Goal: Task Accomplishment & Management: Use online tool/utility

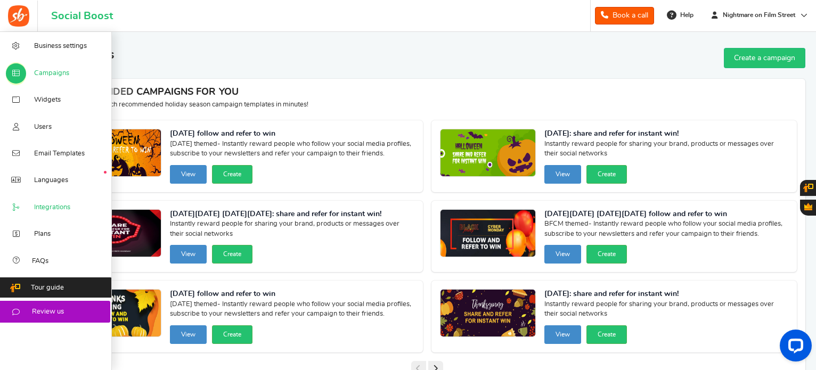
click at [48, 210] on span "Integrations" at bounding box center [52, 208] width 36 height 10
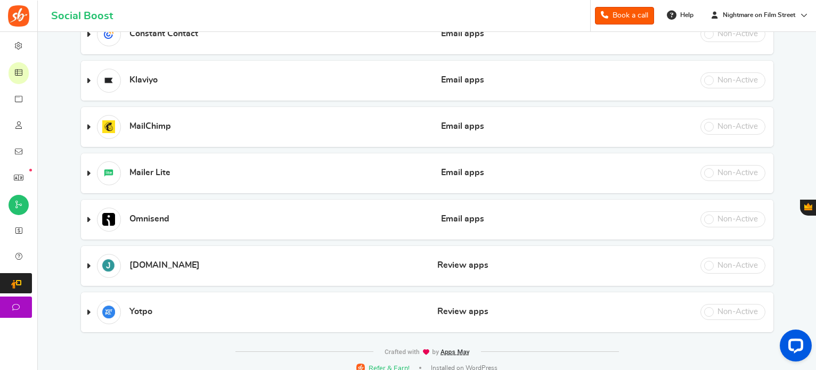
scroll to position [308, 0]
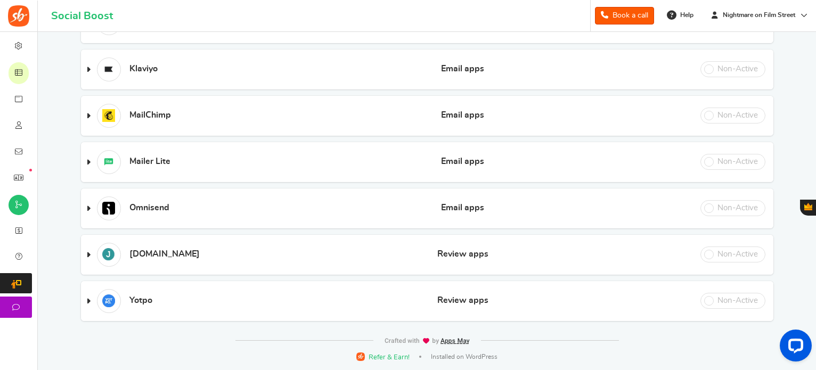
click at [94, 255] on h3 "[DOMAIN_NAME] Email apps Review apps" at bounding box center [427, 255] width 693 height 40
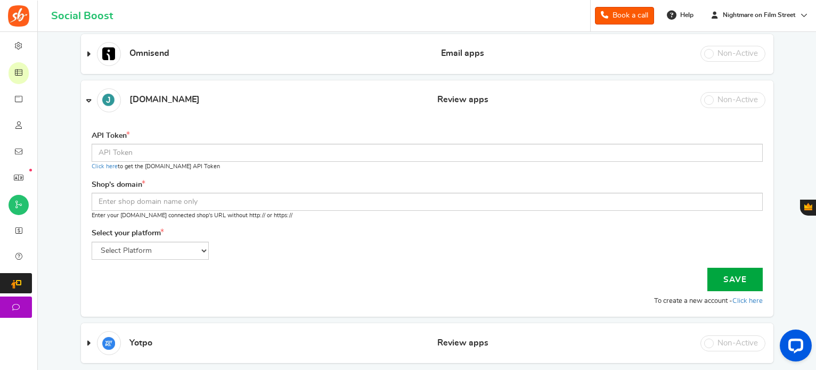
scroll to position [468, 0]
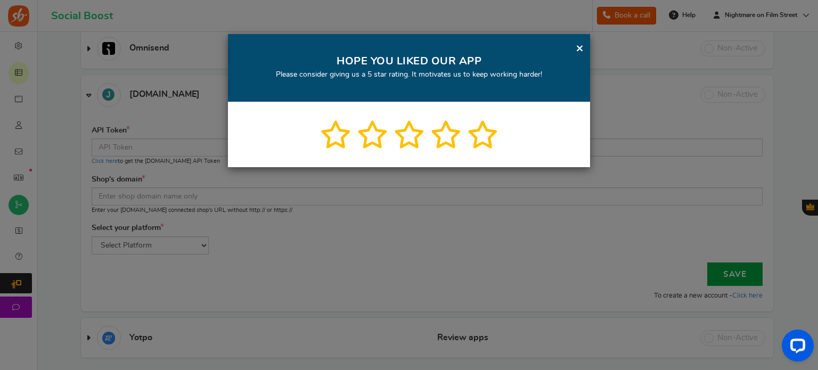
click at [578, 46] on link "×" at bounding box center [580, 48] width 8 height 13
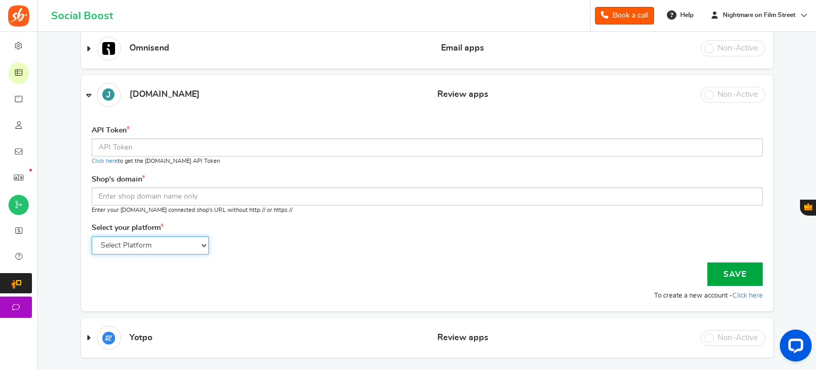
click at [141, 245] on select "Select Platform WooCommerce Shopify Bigcommerce" at bounding box center [150, 246] width 117 height 18
click at [315, 249] on div "Select your platform Select Platform WooCommerce Shopify Bigcommerce" at bounding box center [427, 238] width 671 height 31
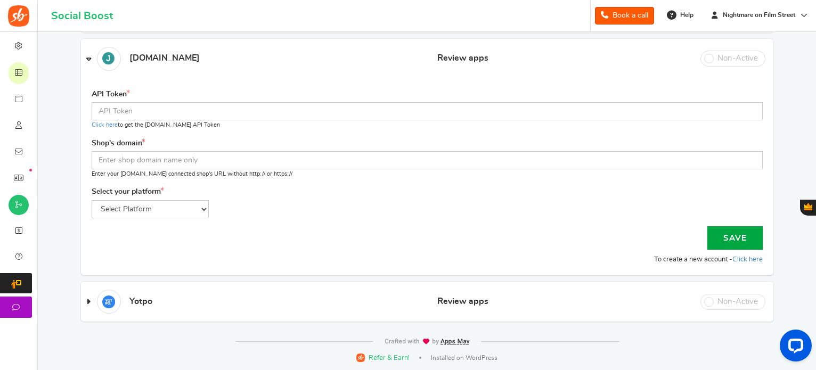
scroll to position [505, 0]
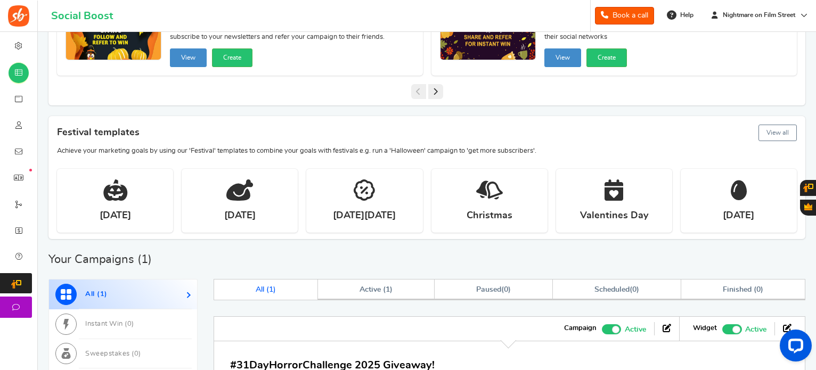
scroll to position [479, 0]
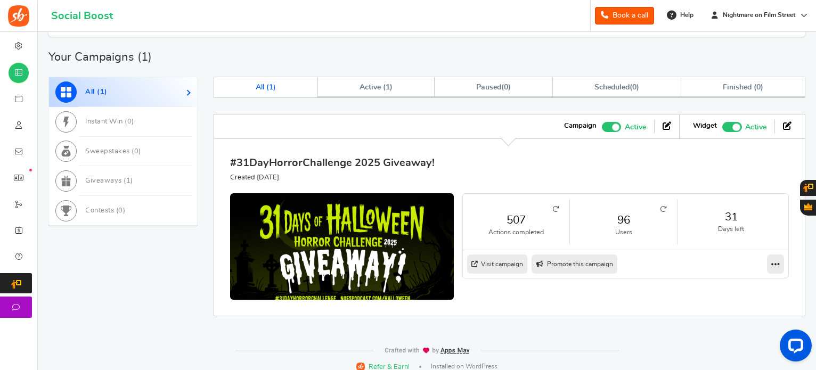
click at [306, 163] on link "#31DayHorrorChallenge 2025 Giveaway!" at bounding box center [332, 163] width 205 height 11
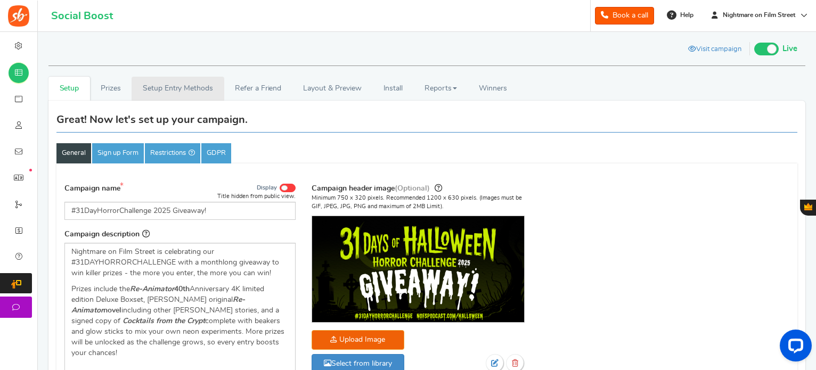
click at [173, 83] on link "Setup Entry Methods" at bounding box center [178, 89] width 92 height 24
